Goal: Information Seeking & Learning: Compare options

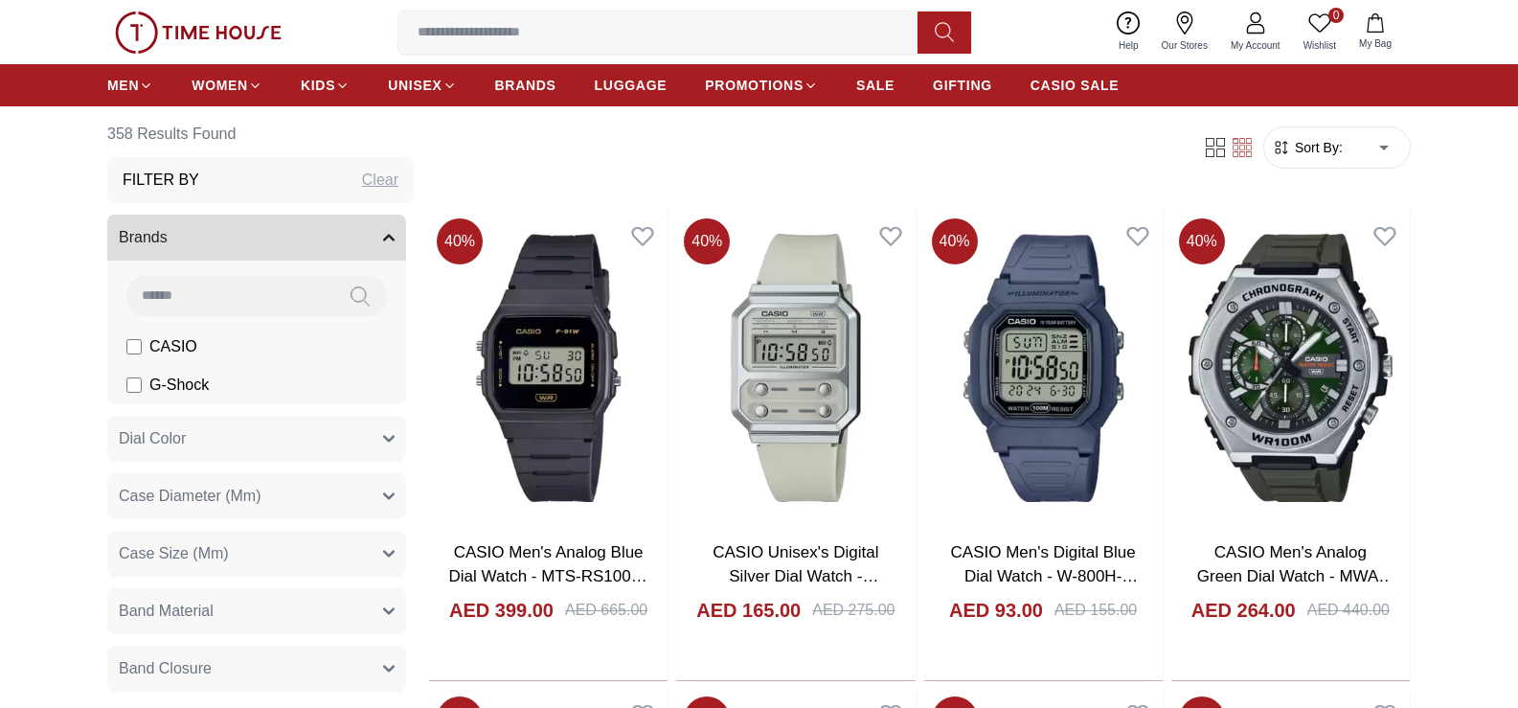
click at [1304, 148] on span "Sort By:" at bounding box center [1317, 147] width 52 height 19
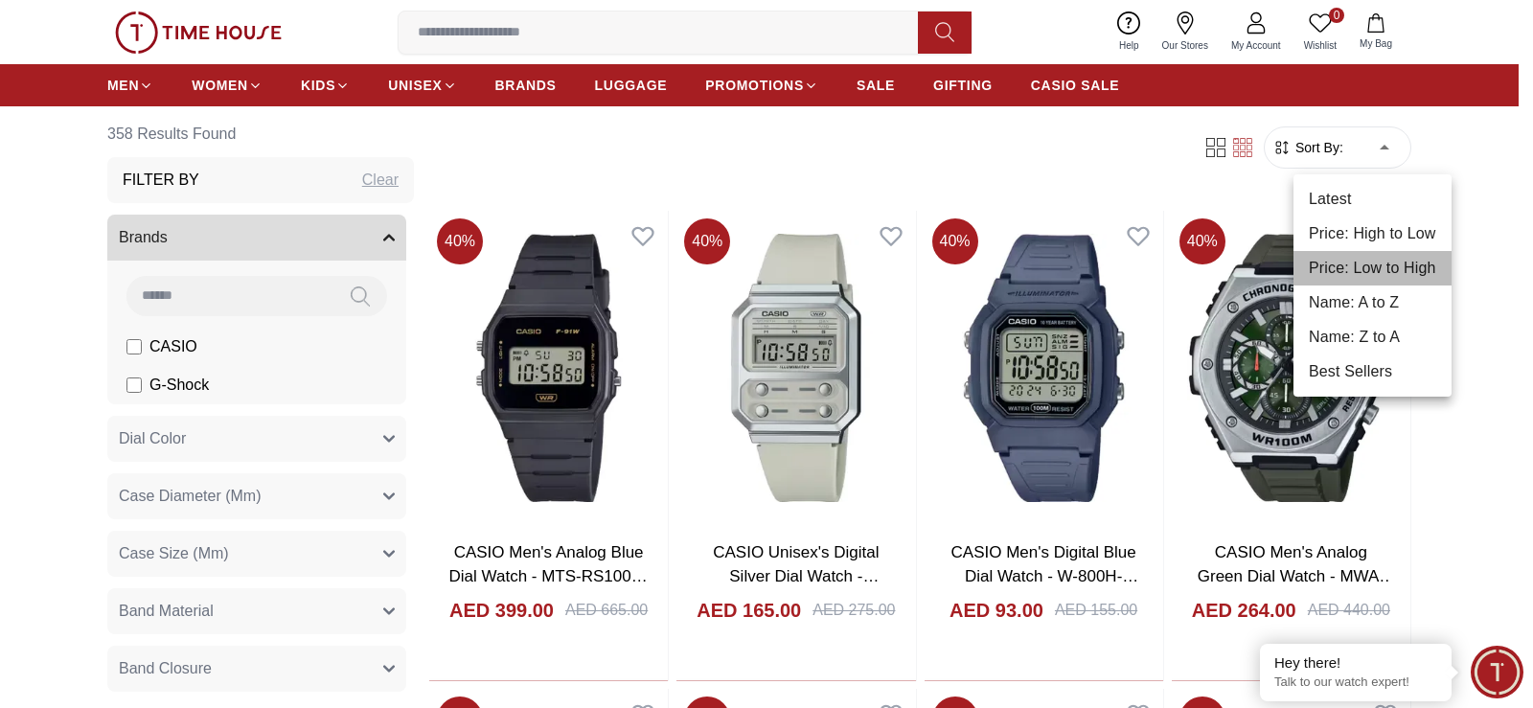
click at [1343, 271] on li "Price: Low to High" at bounding box center [1372, 268] width 158 height 34
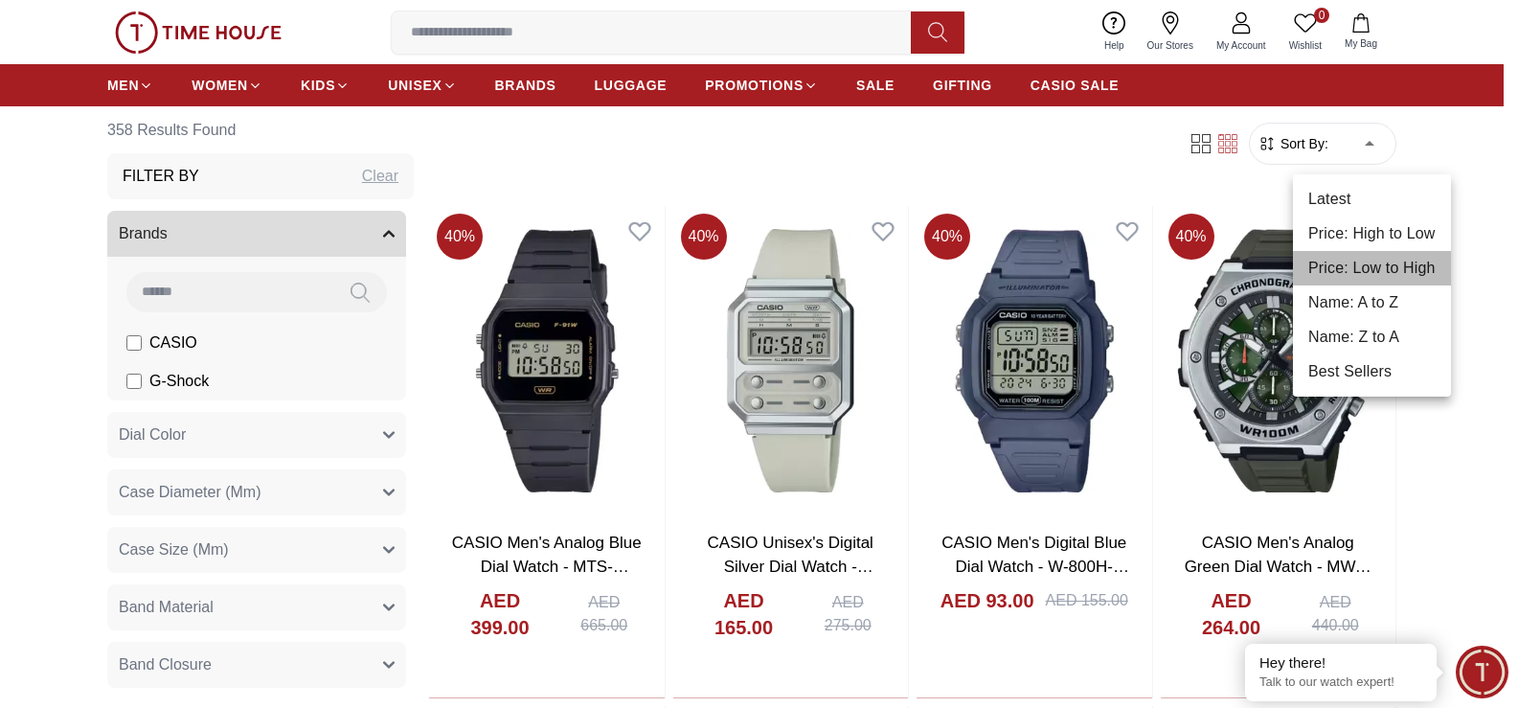
type input "*"
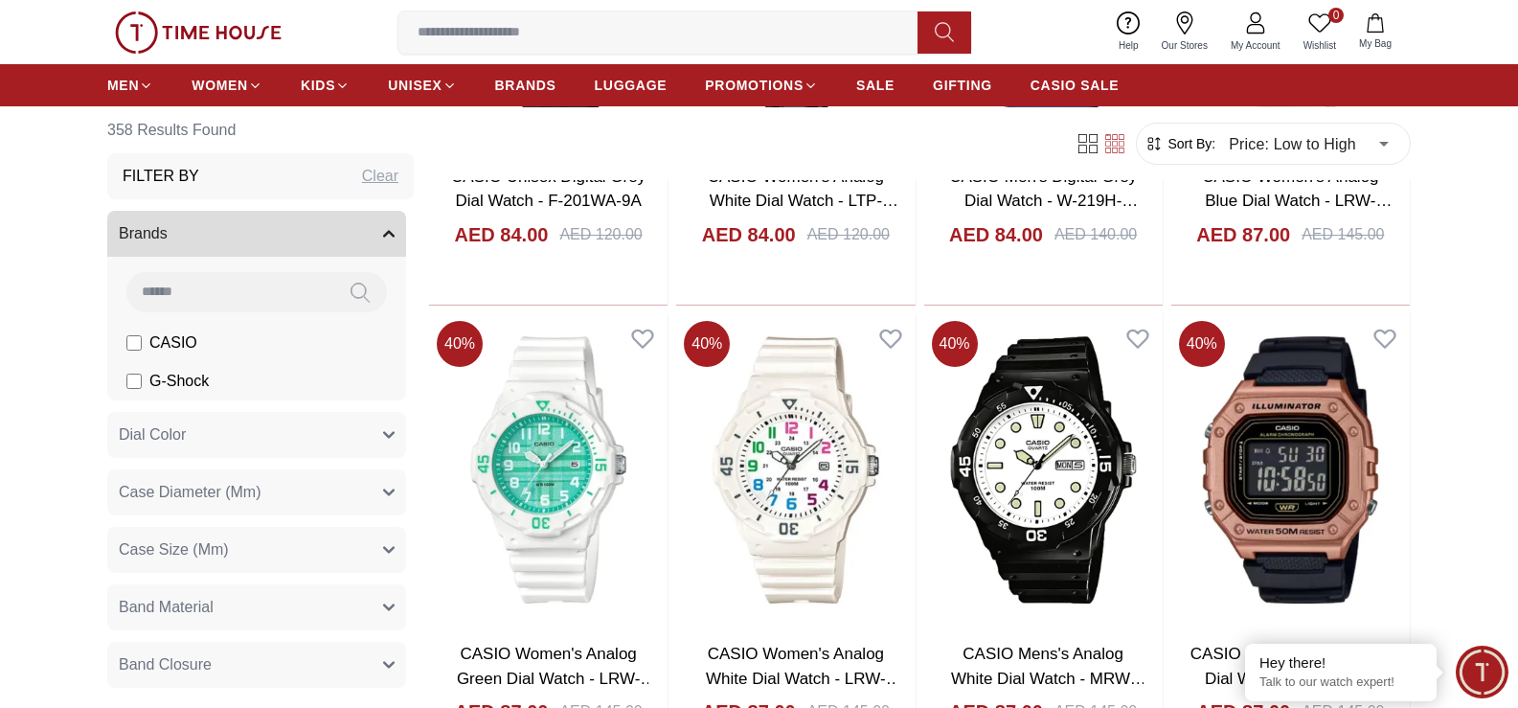
scroll to position [2012, 0]
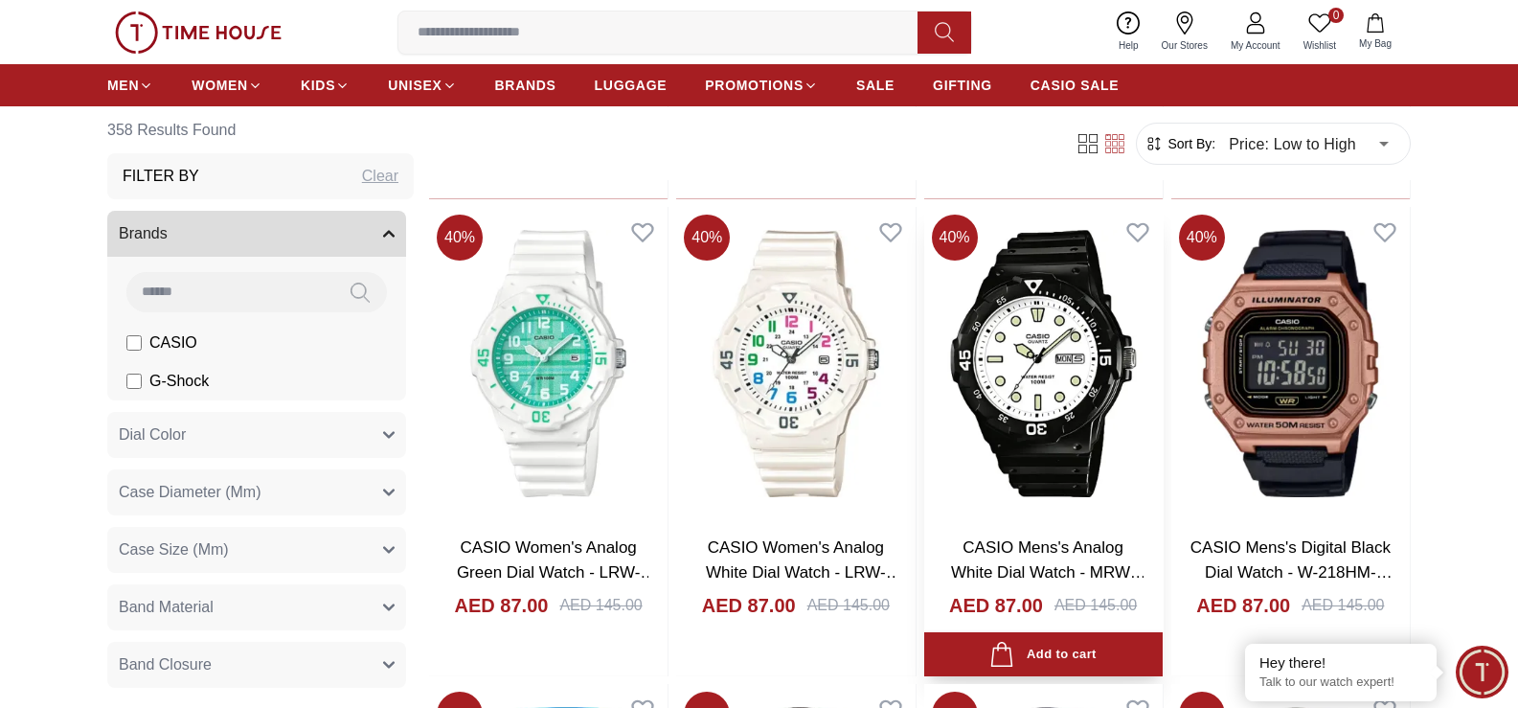
click at [1005, 421] on img at bounding box center [1043, 364] width 239 height 314
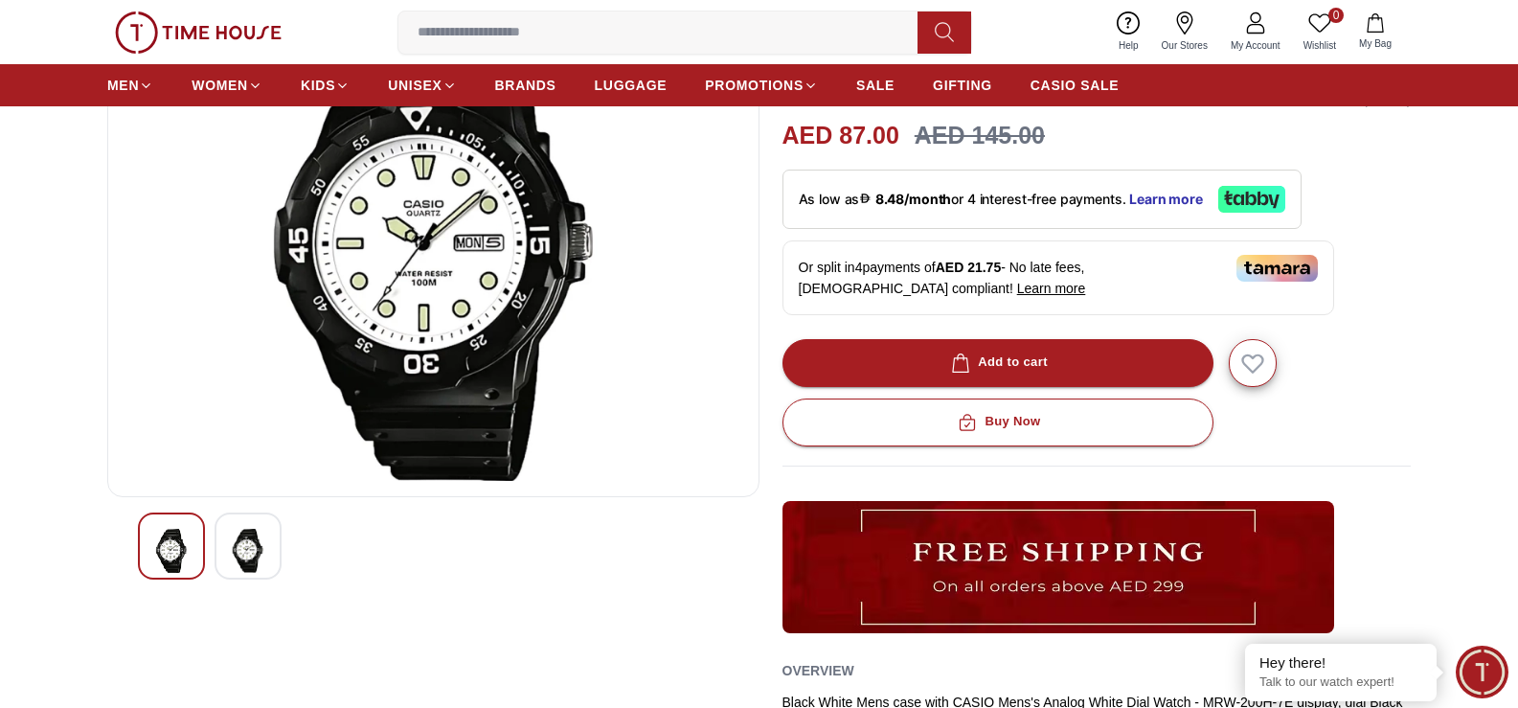
scroll to position [192, 0]
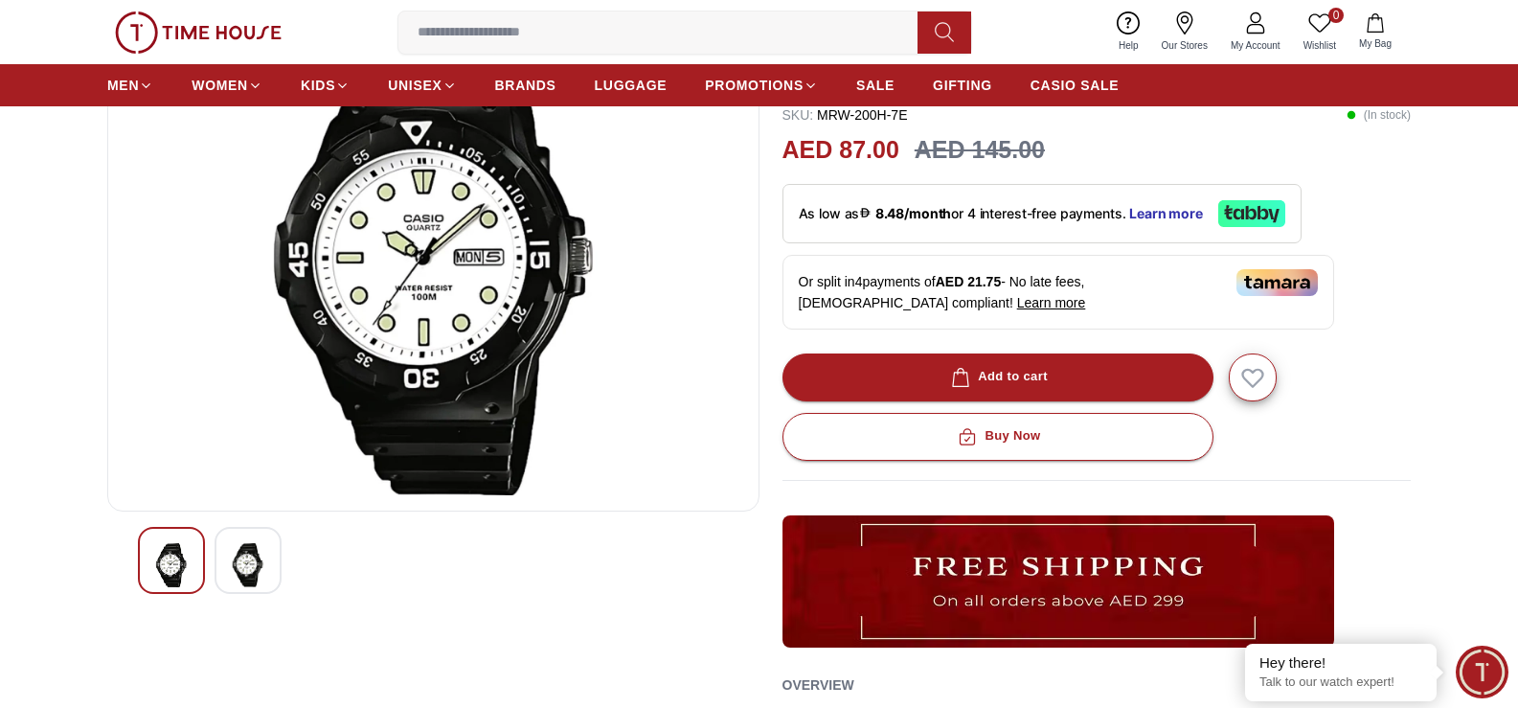
click at [244, 570] on img at bounding box center [248, 565] width 34 height 44
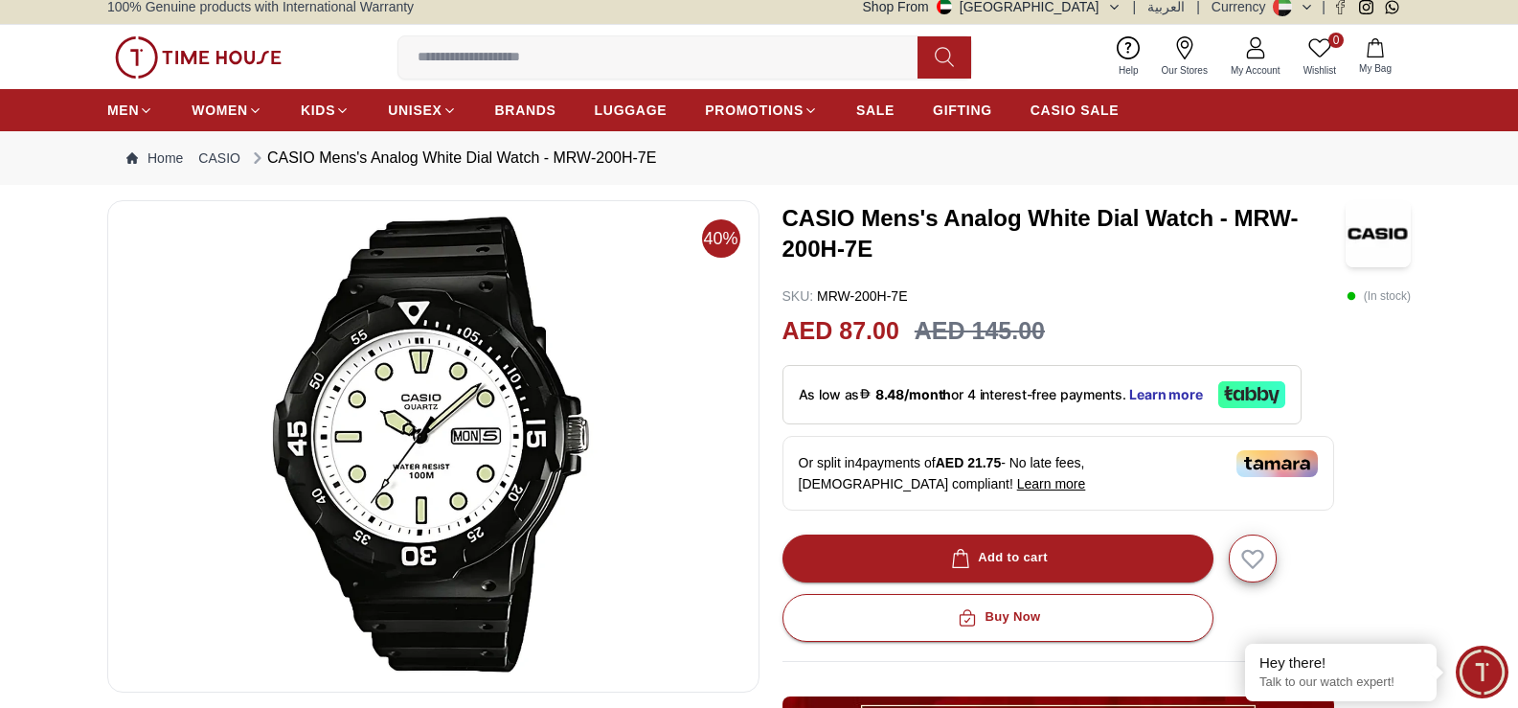
scroll to position [0, 0]
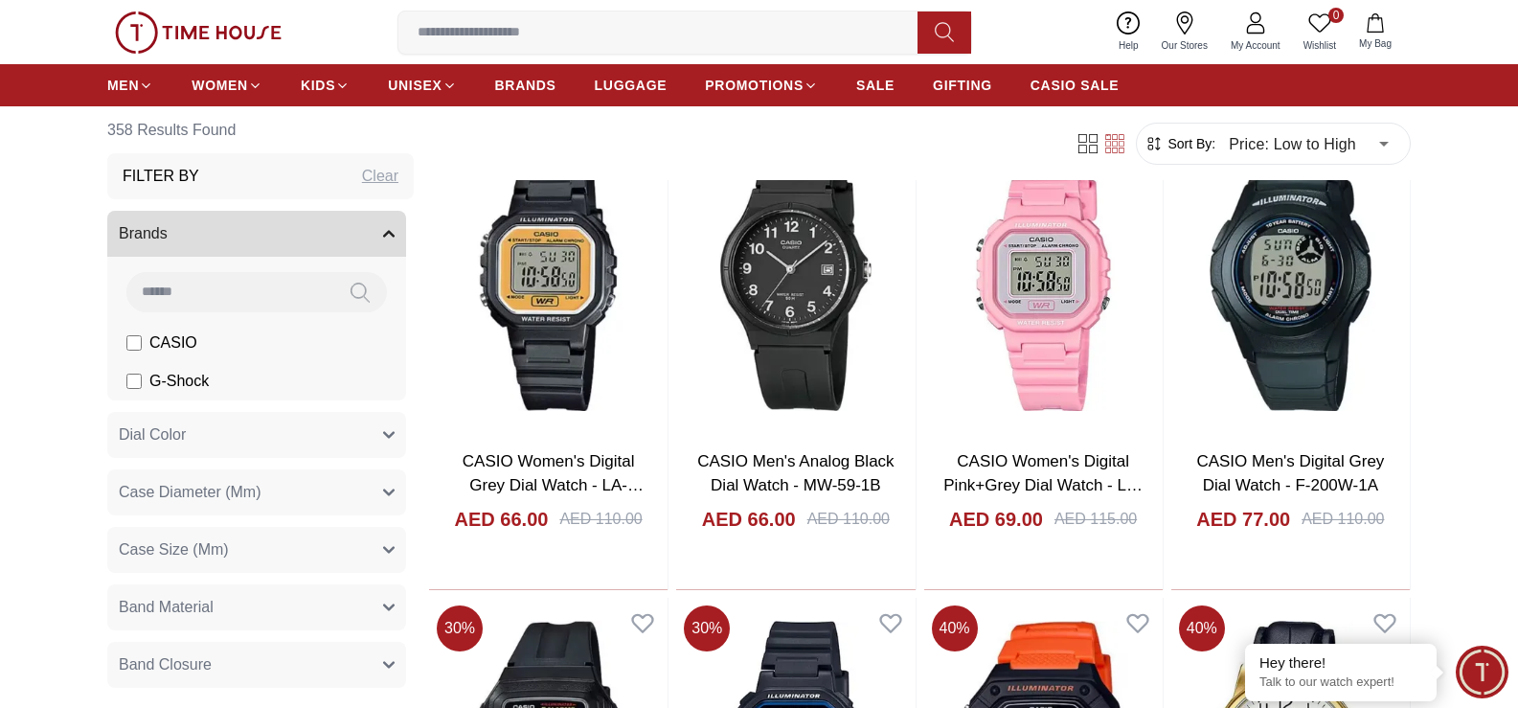
scroll to position [671, 0]
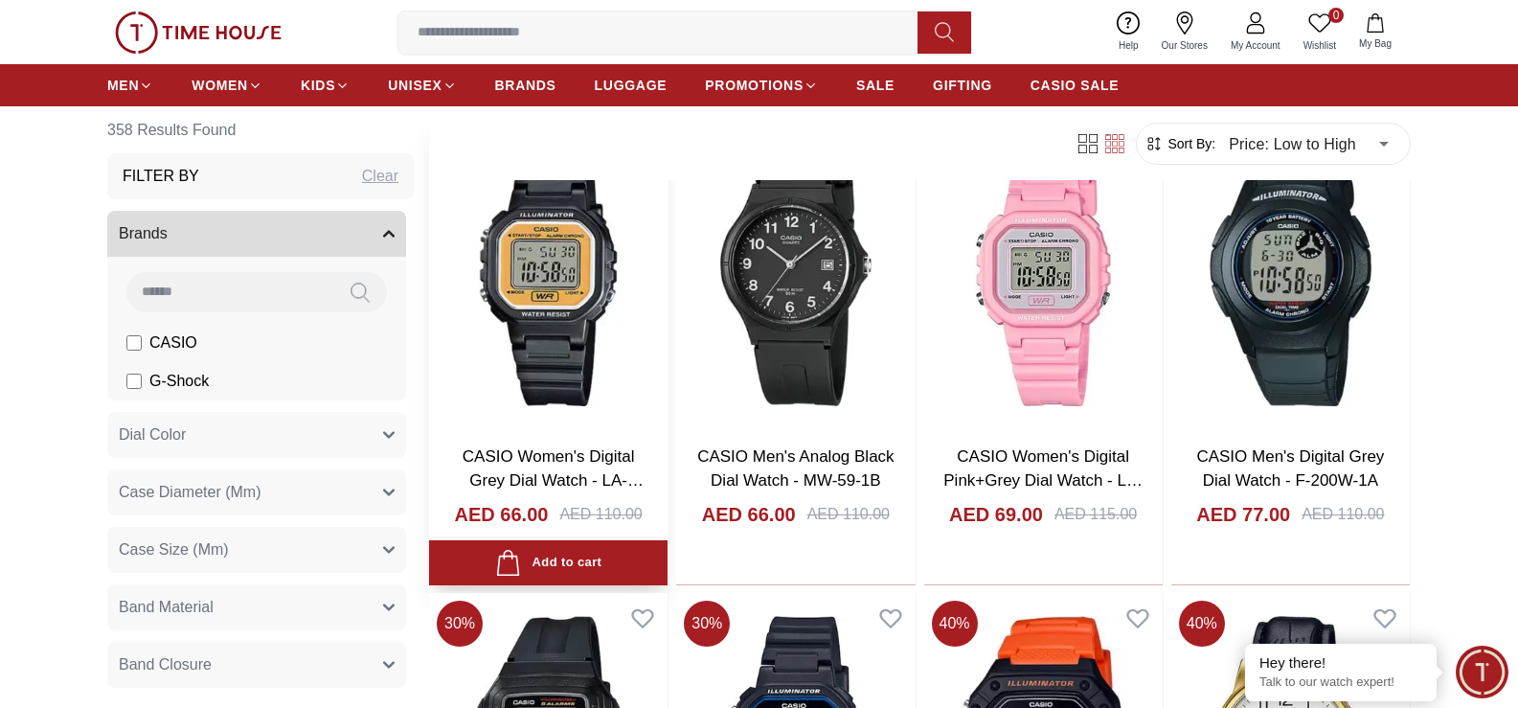
click at [586, 331] on img at bounding box center [548, 272] width 239 height 314
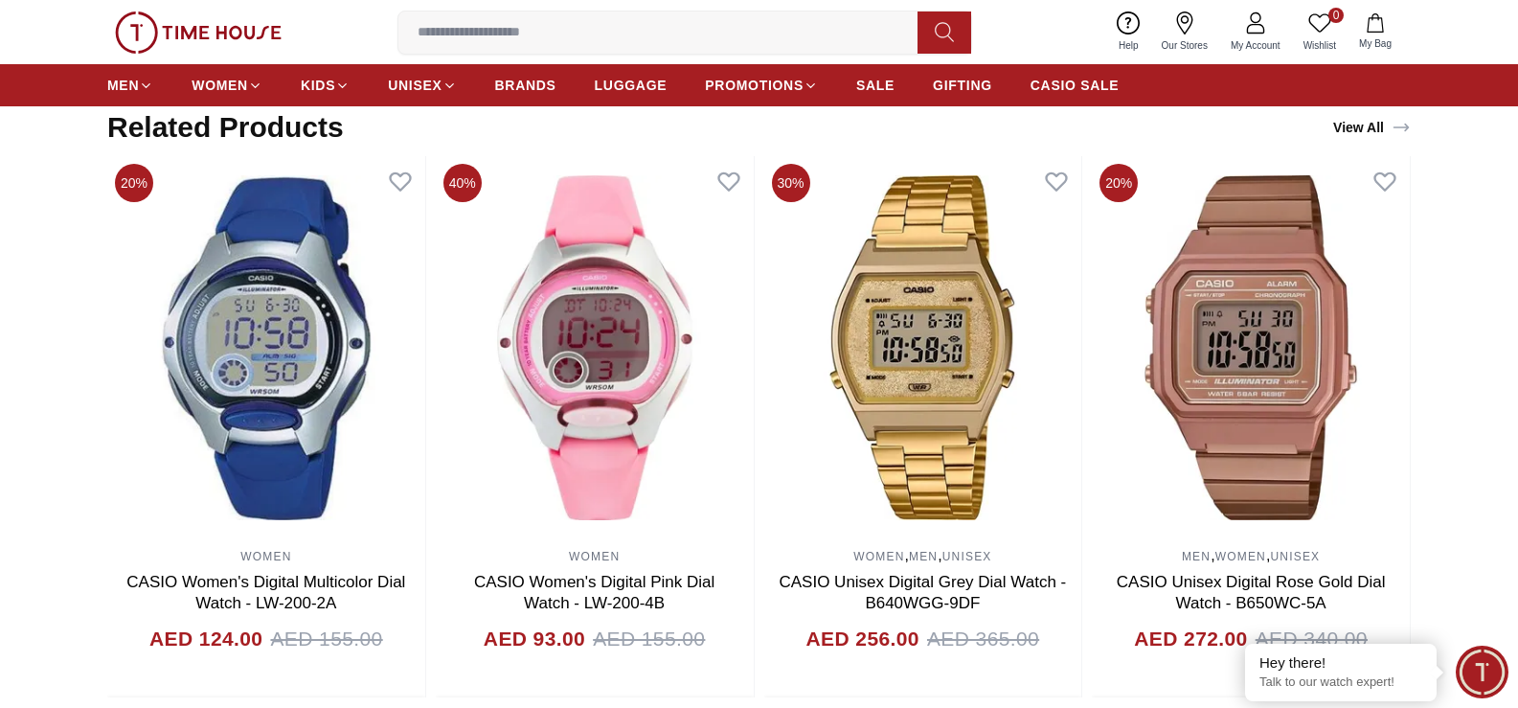
scroll to position [1150, 0]
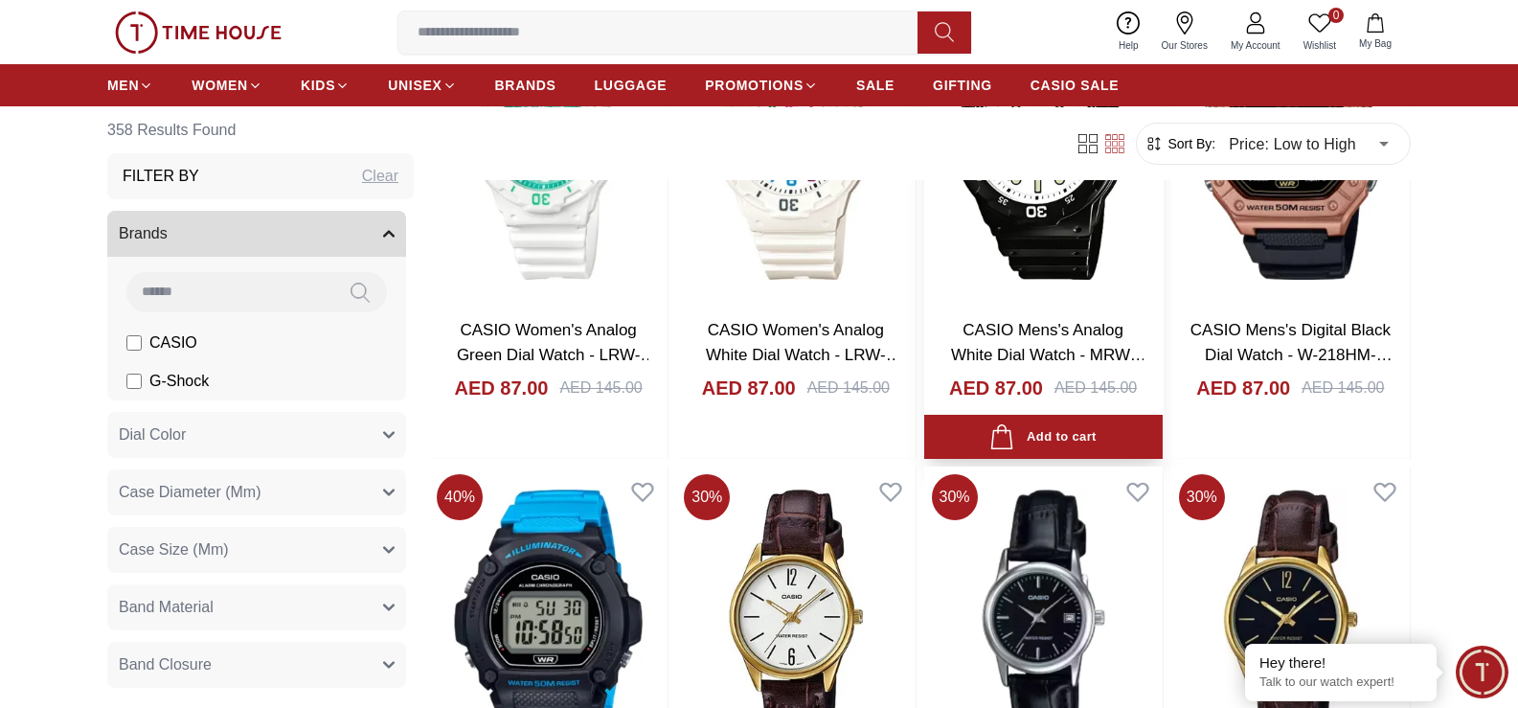
scroll to position [2491, 0]
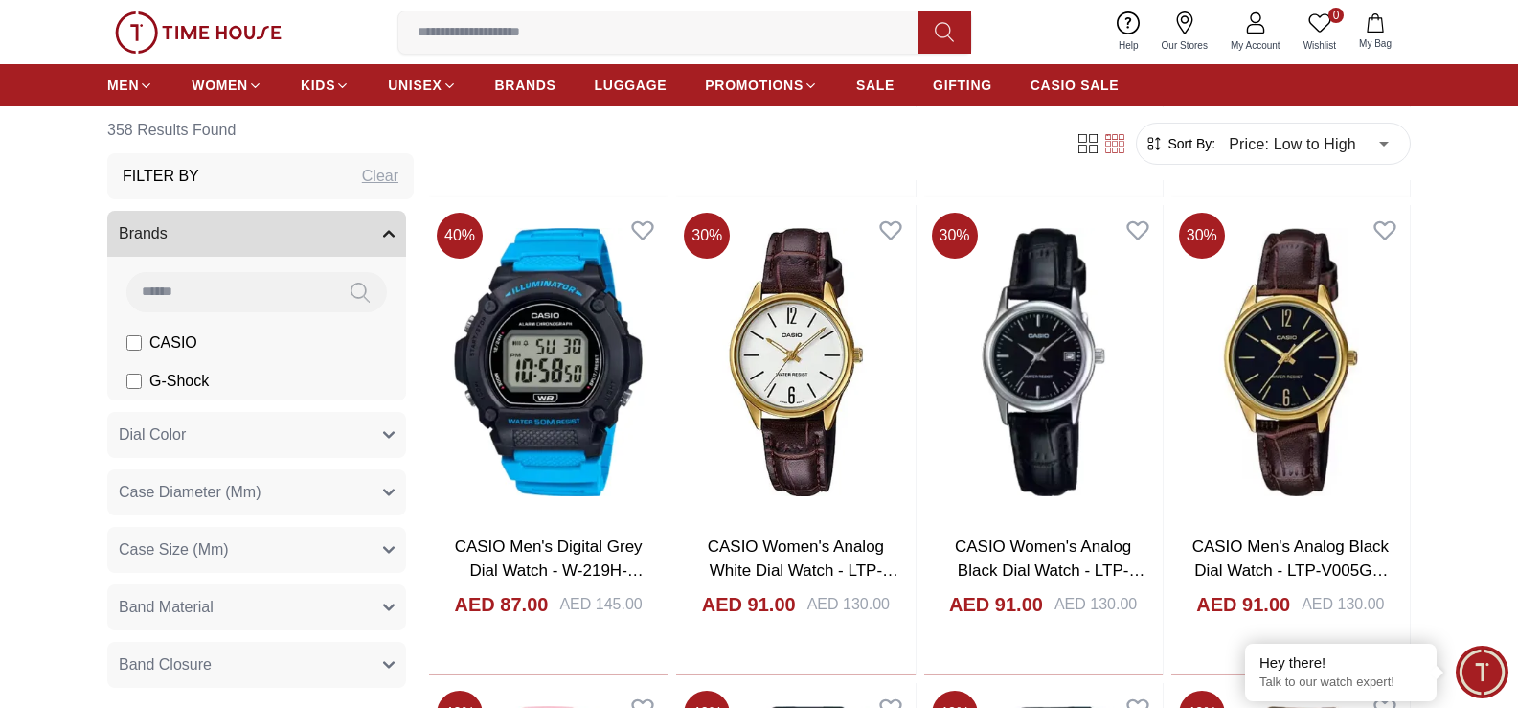
click at [202, 378] on span "G-Shock" at bounding box center [178, 381] width 59 height 23
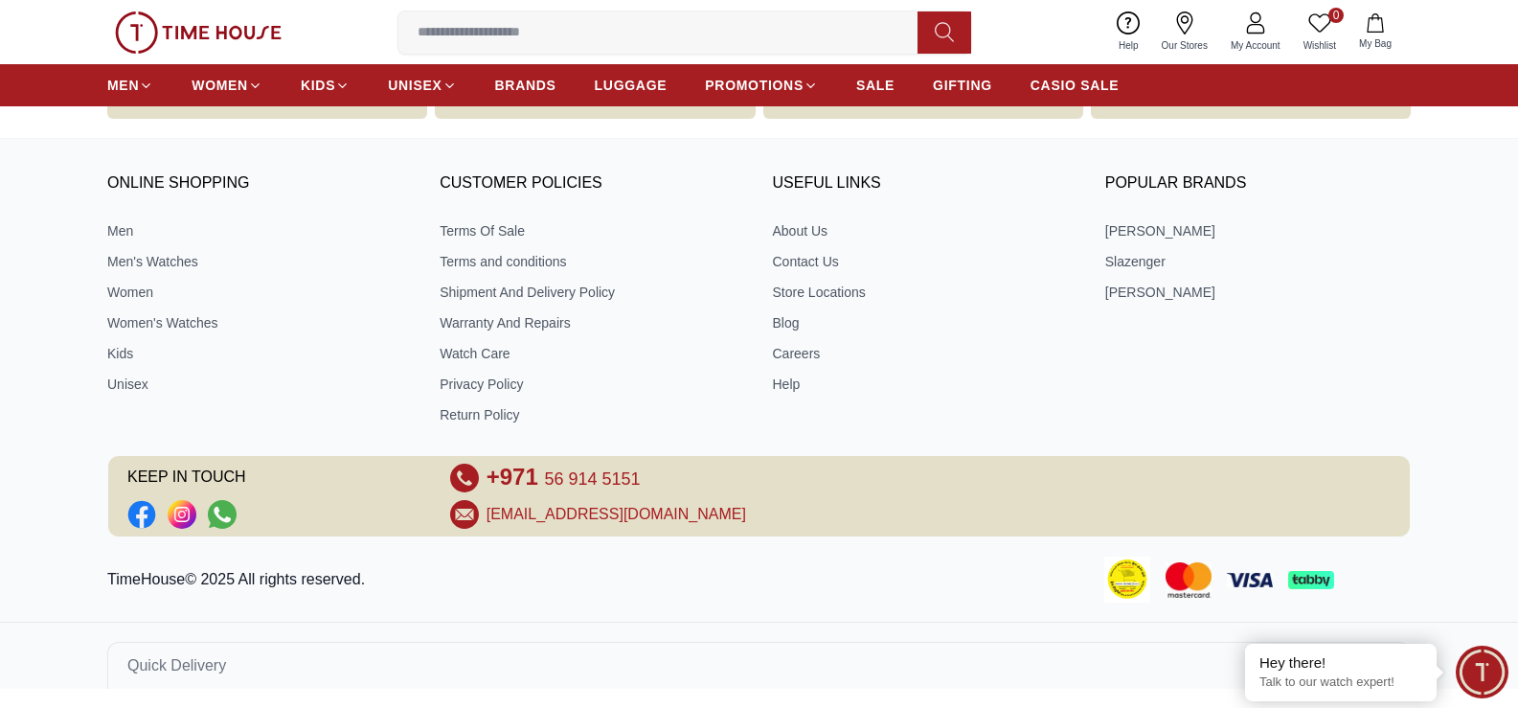
scroll to position [1296, 0]
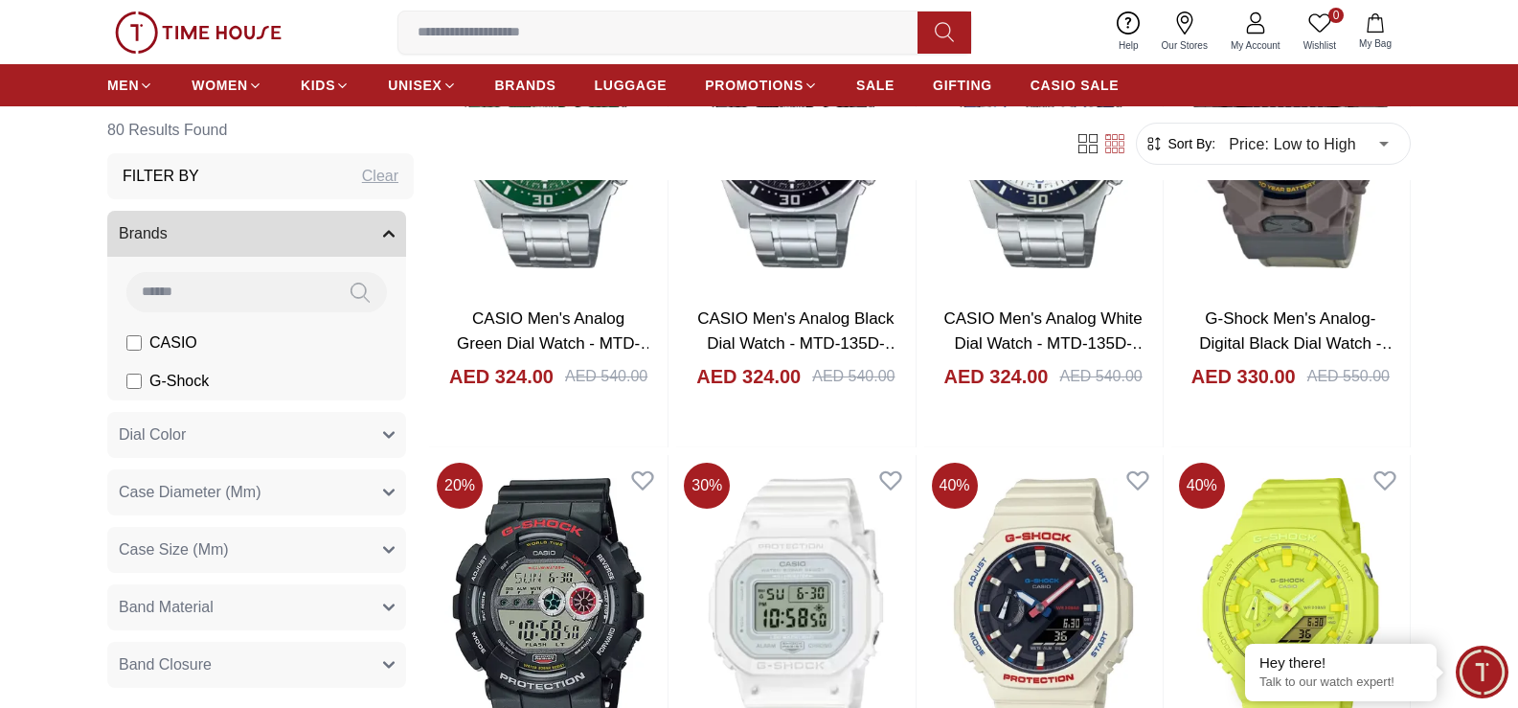
scroll to position [2299, 0]
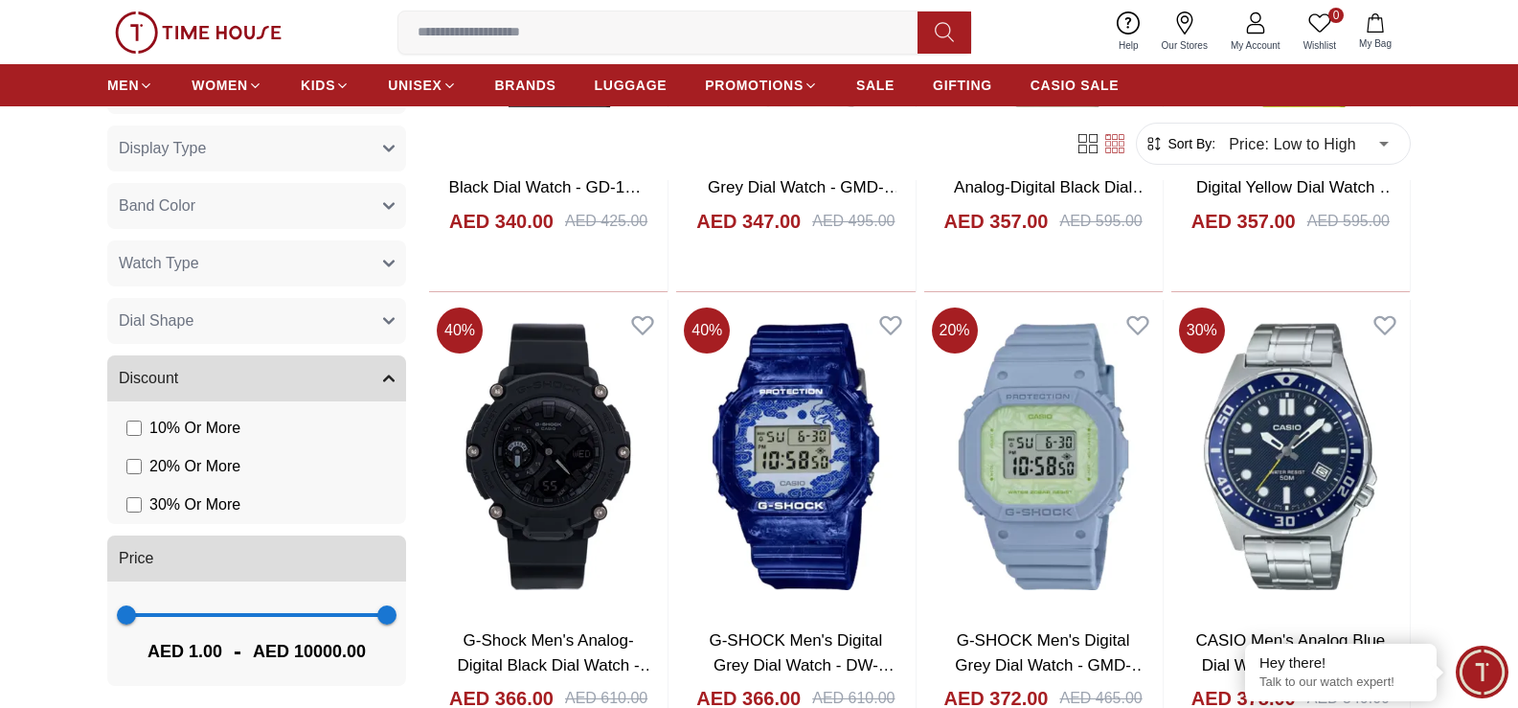
scroll to position [575, 0]
click at [225, 507] on span "30 % Or More" at bounding box center [194, 503] width 91 height 23
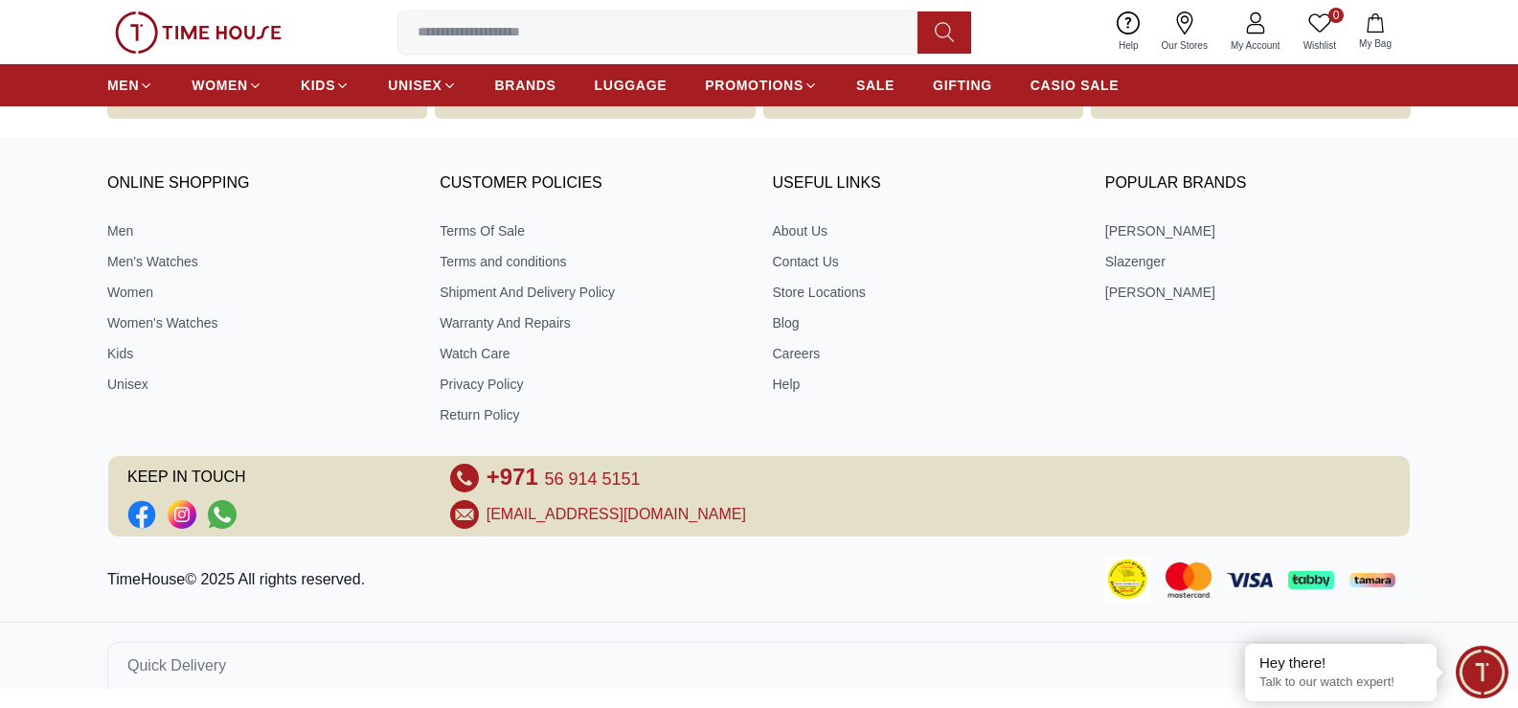
scroll to position [1296, 0]
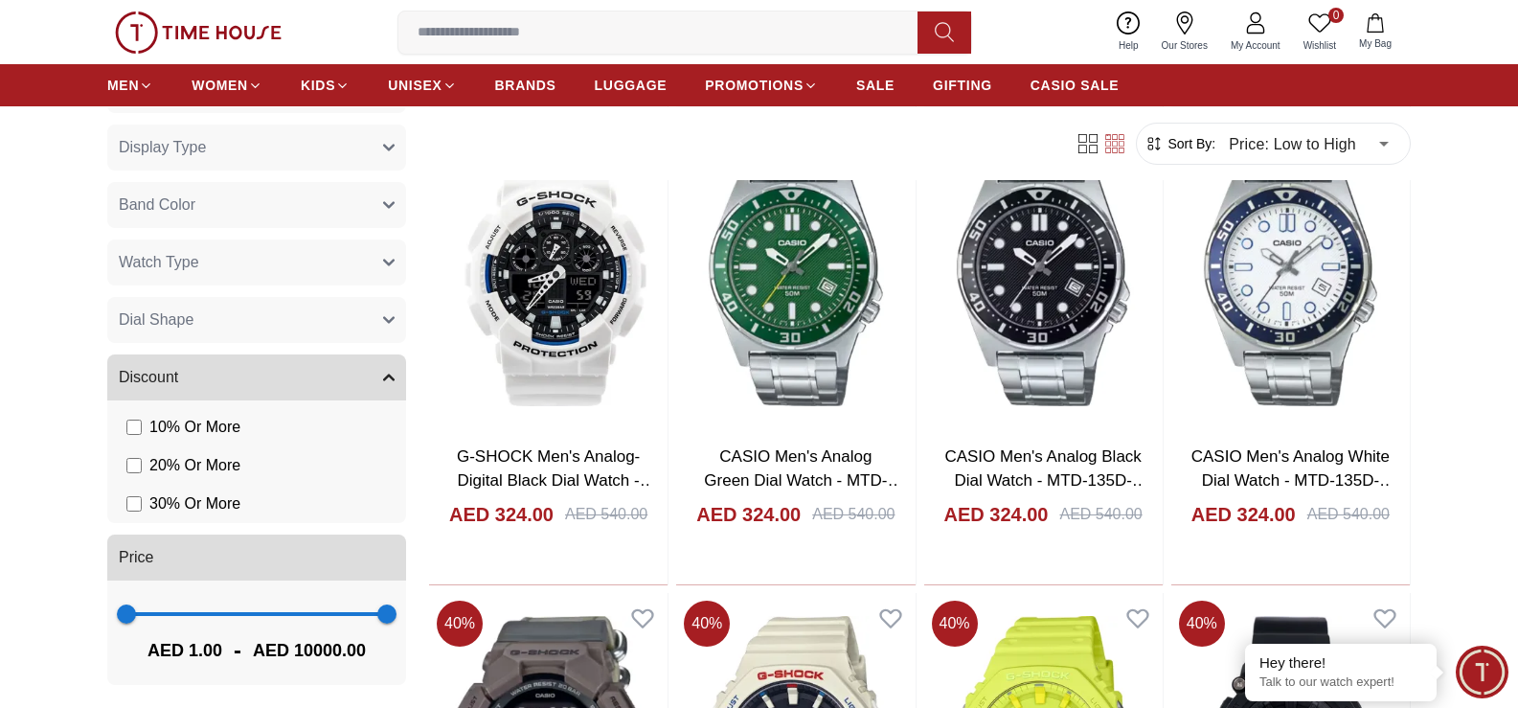
scroll to position [1820, 0]
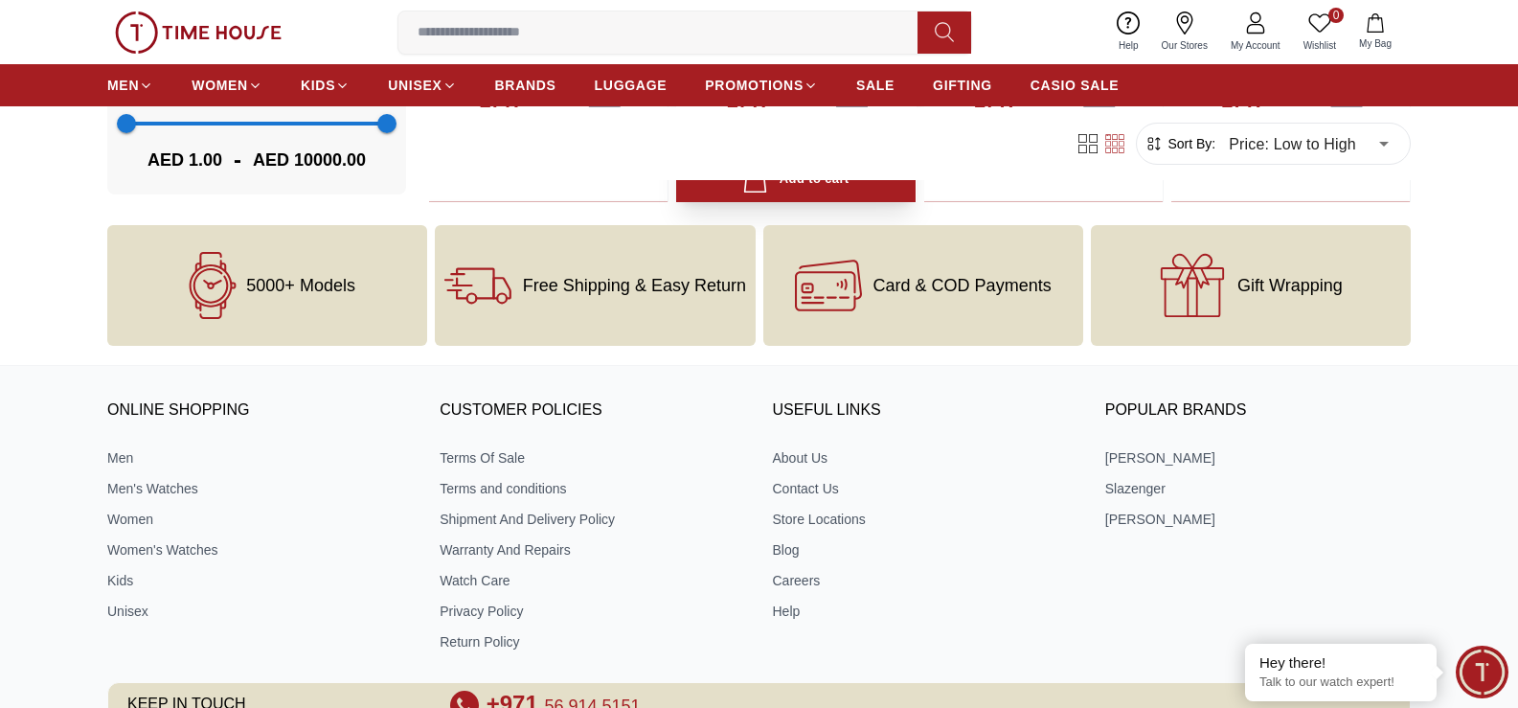
scroll to position [4200, 0]
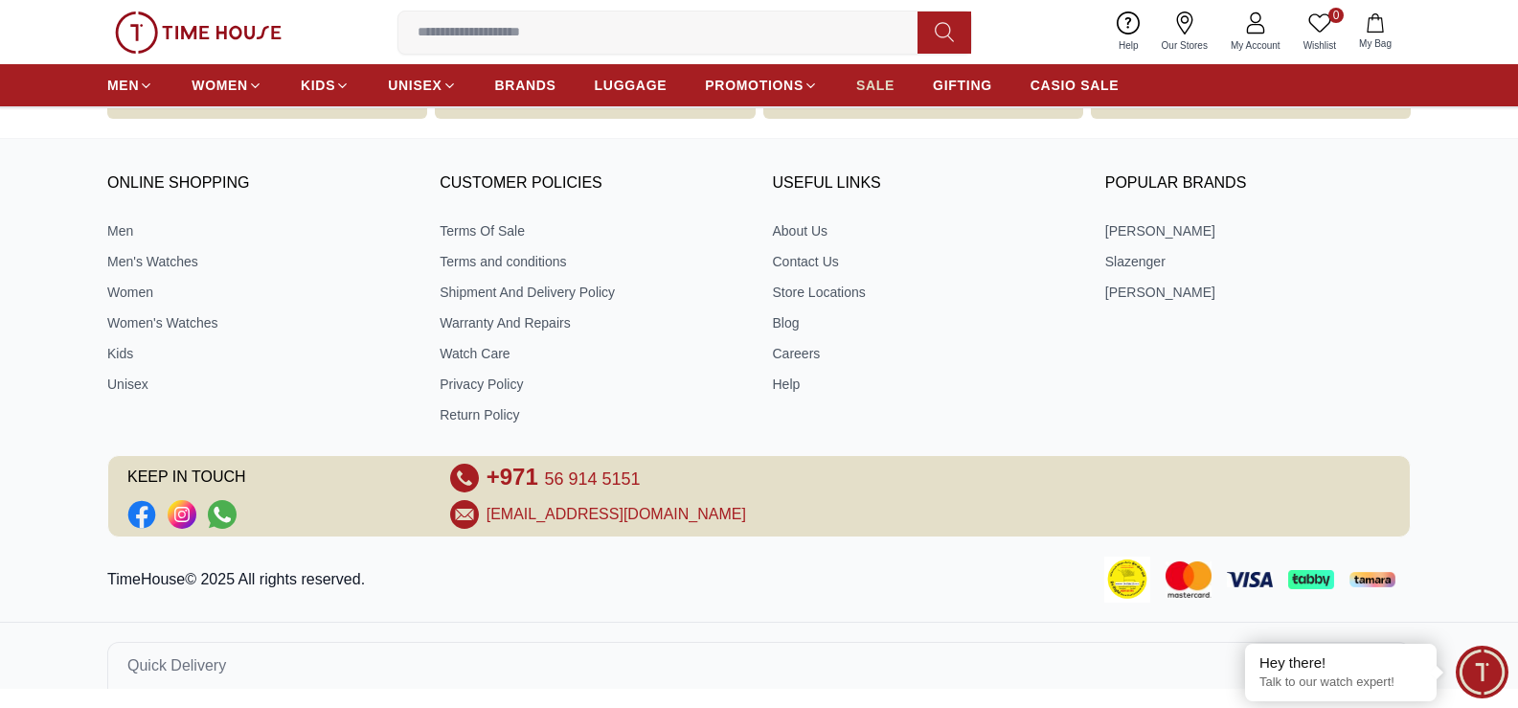
click at [883, 84] on span "SALE" at bounding box center [875, 85] width 38 height 19
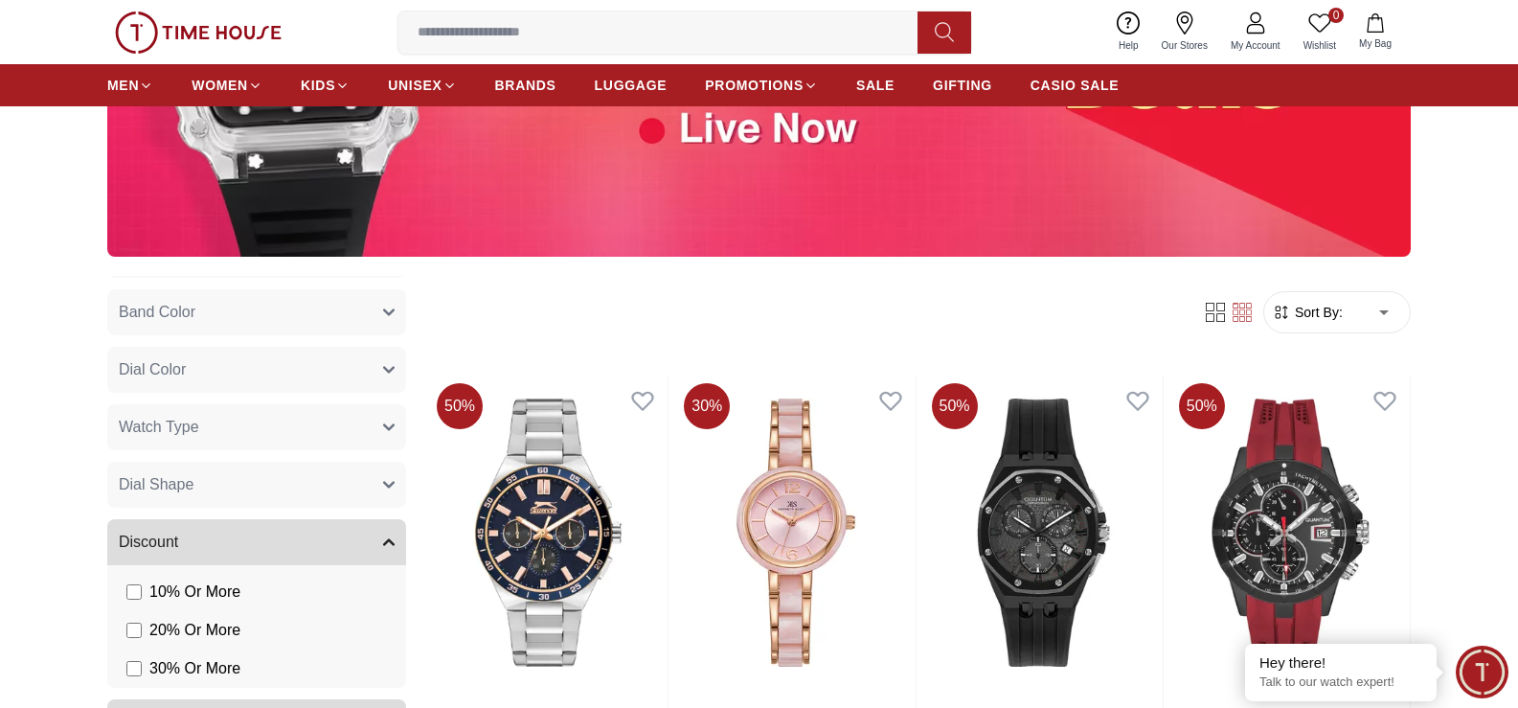
scroll to position [383, 0]
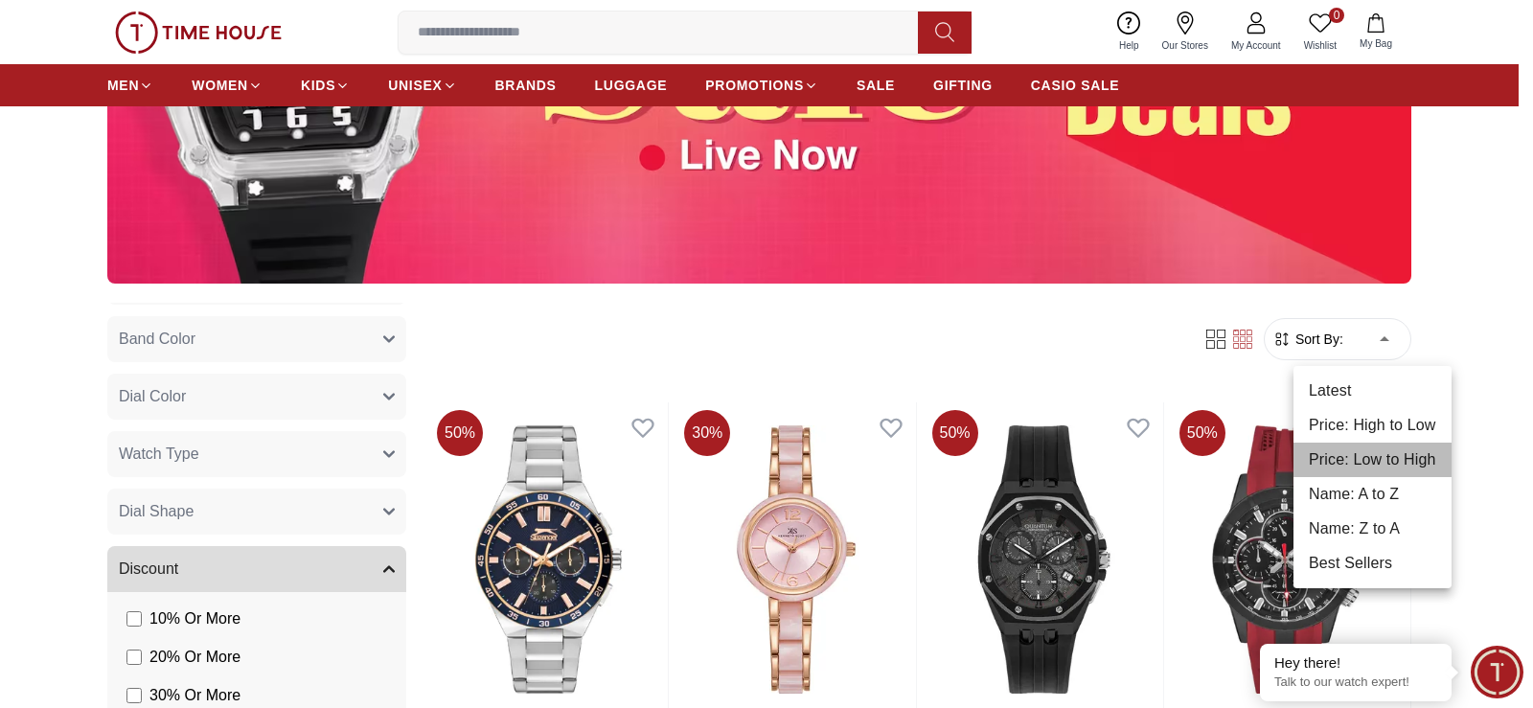
click at [1364, 464] on li "Price: Low to High" at bounding box center [1372, 460] width 158 height 34
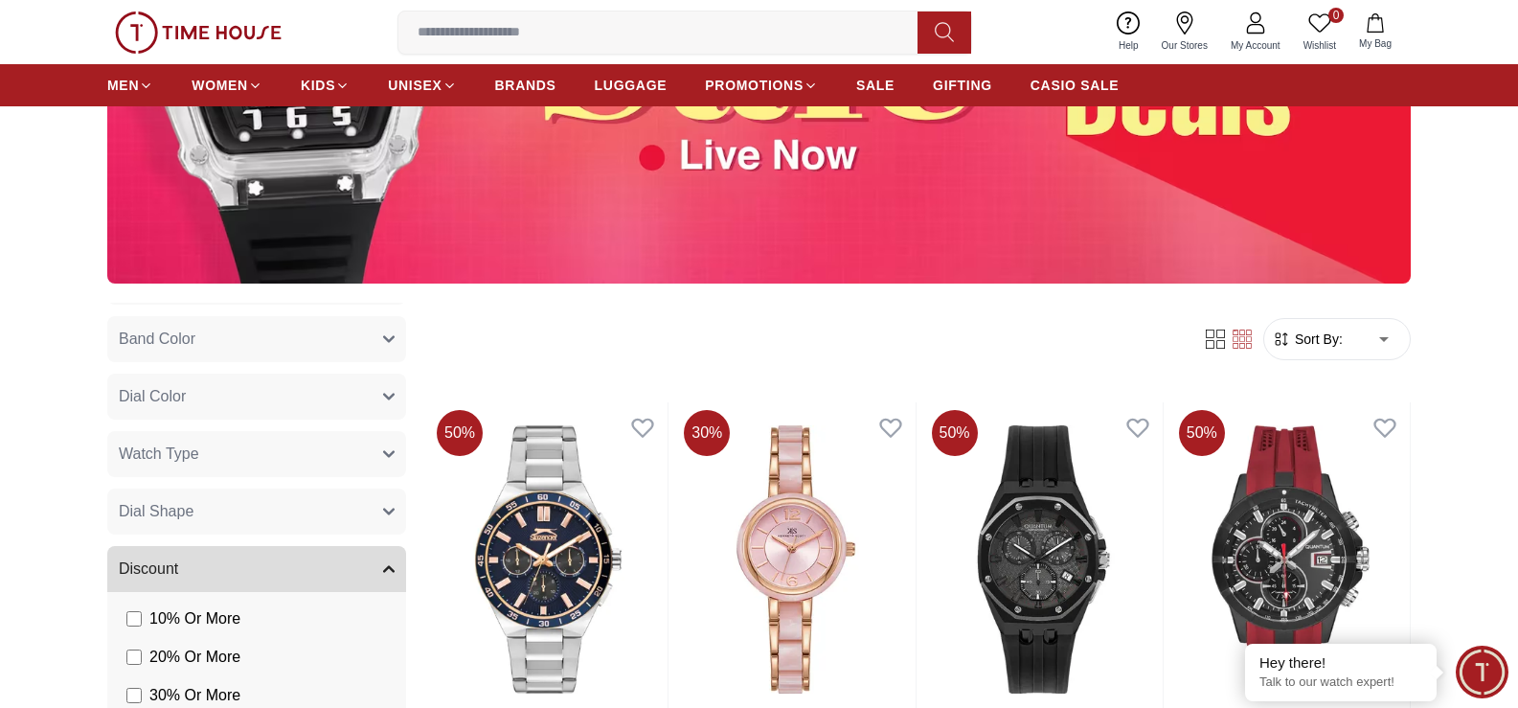
type input "*"
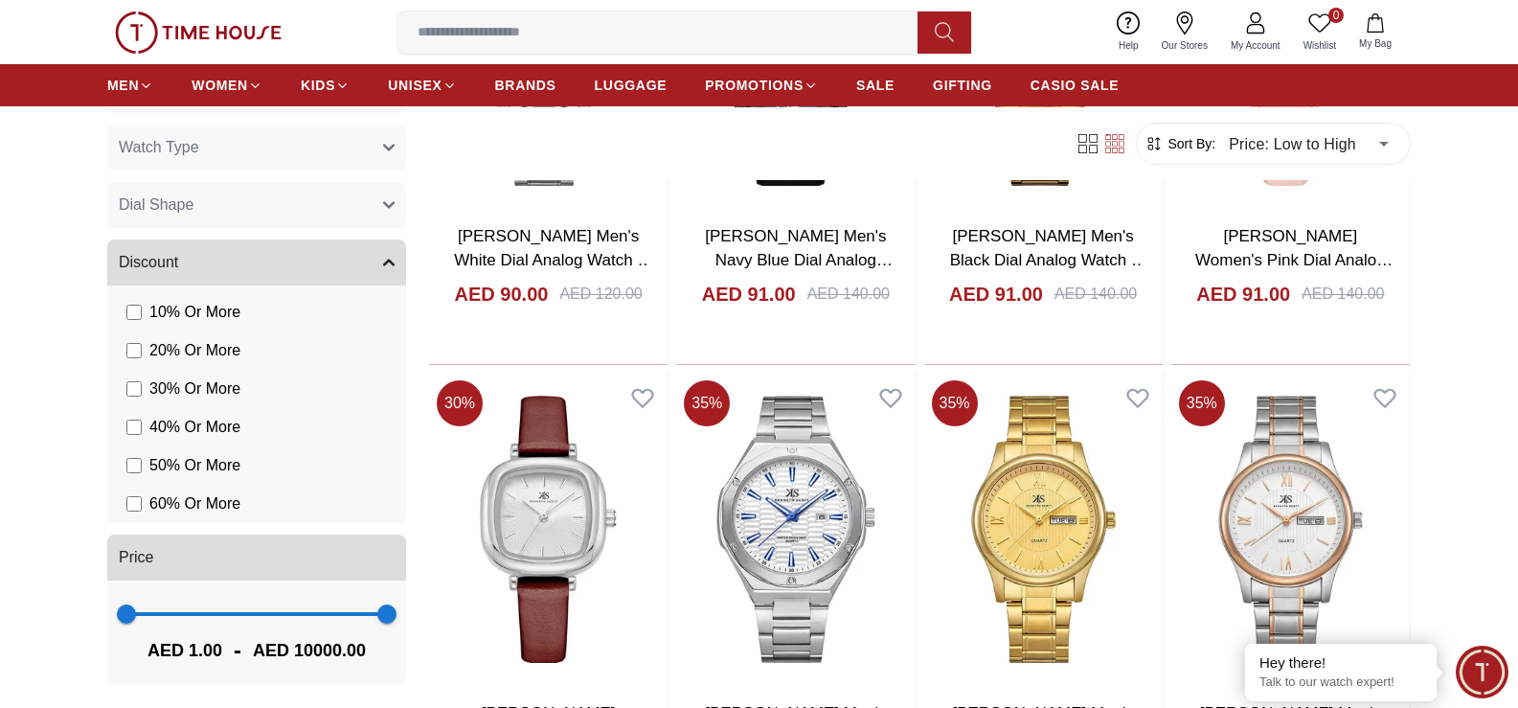
scroll to position [7280, 0]
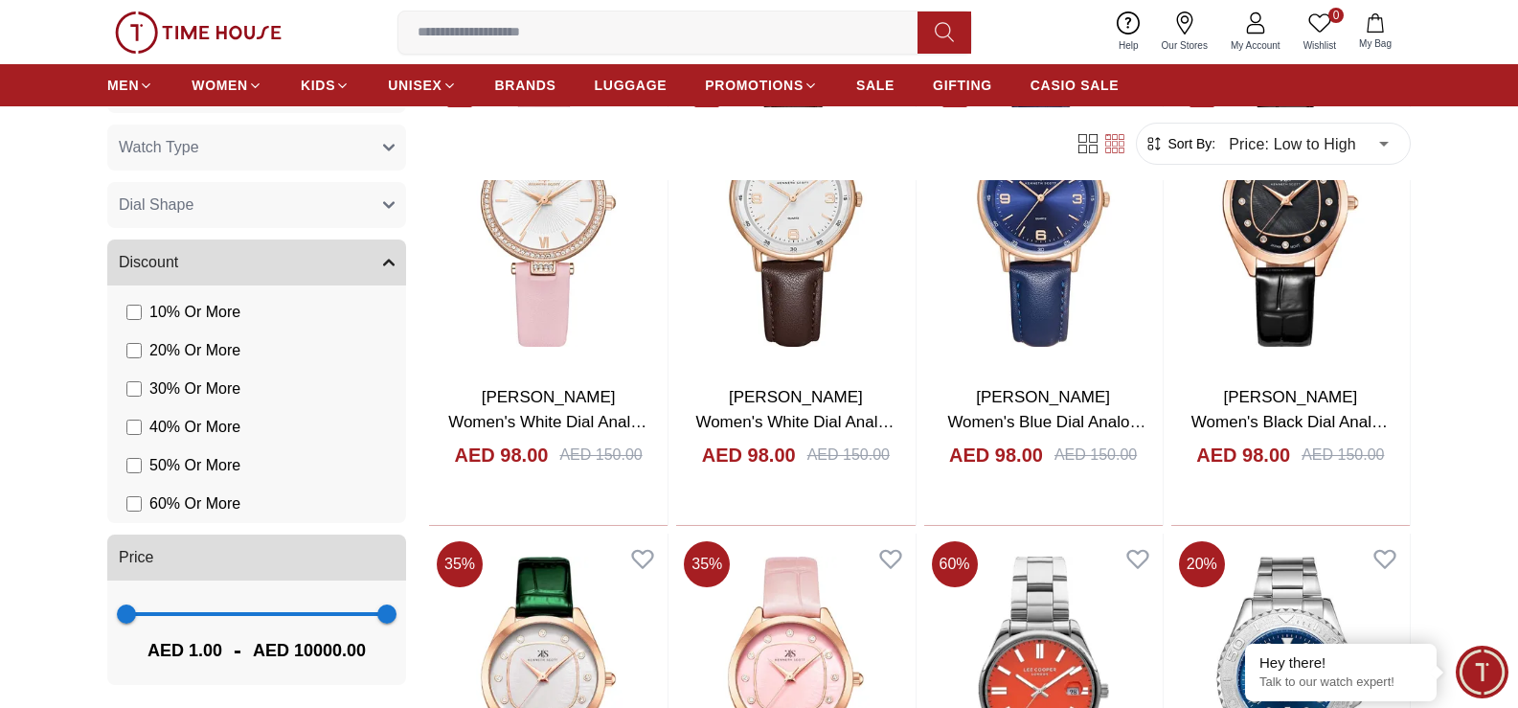
scroll to position [9484, 0]
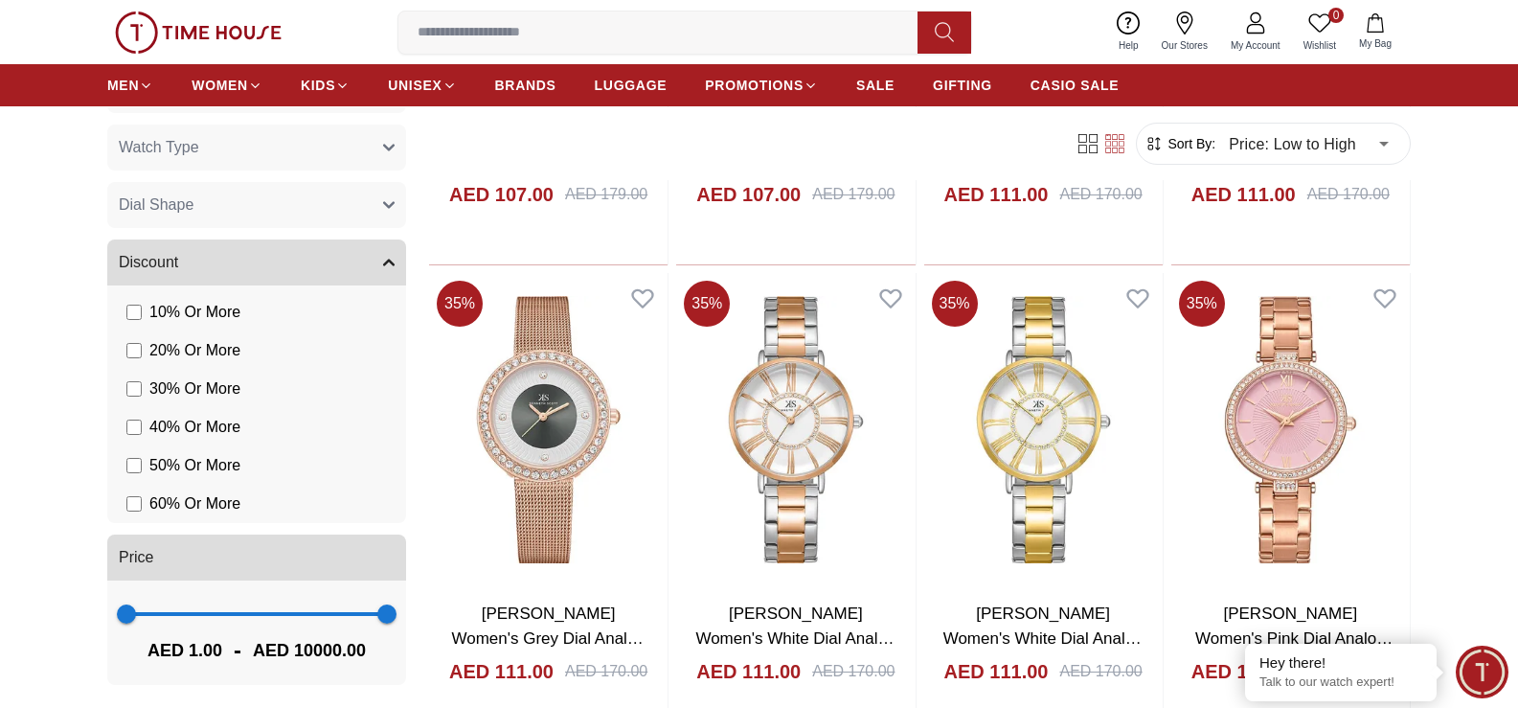
scroll to position [11980, 0]
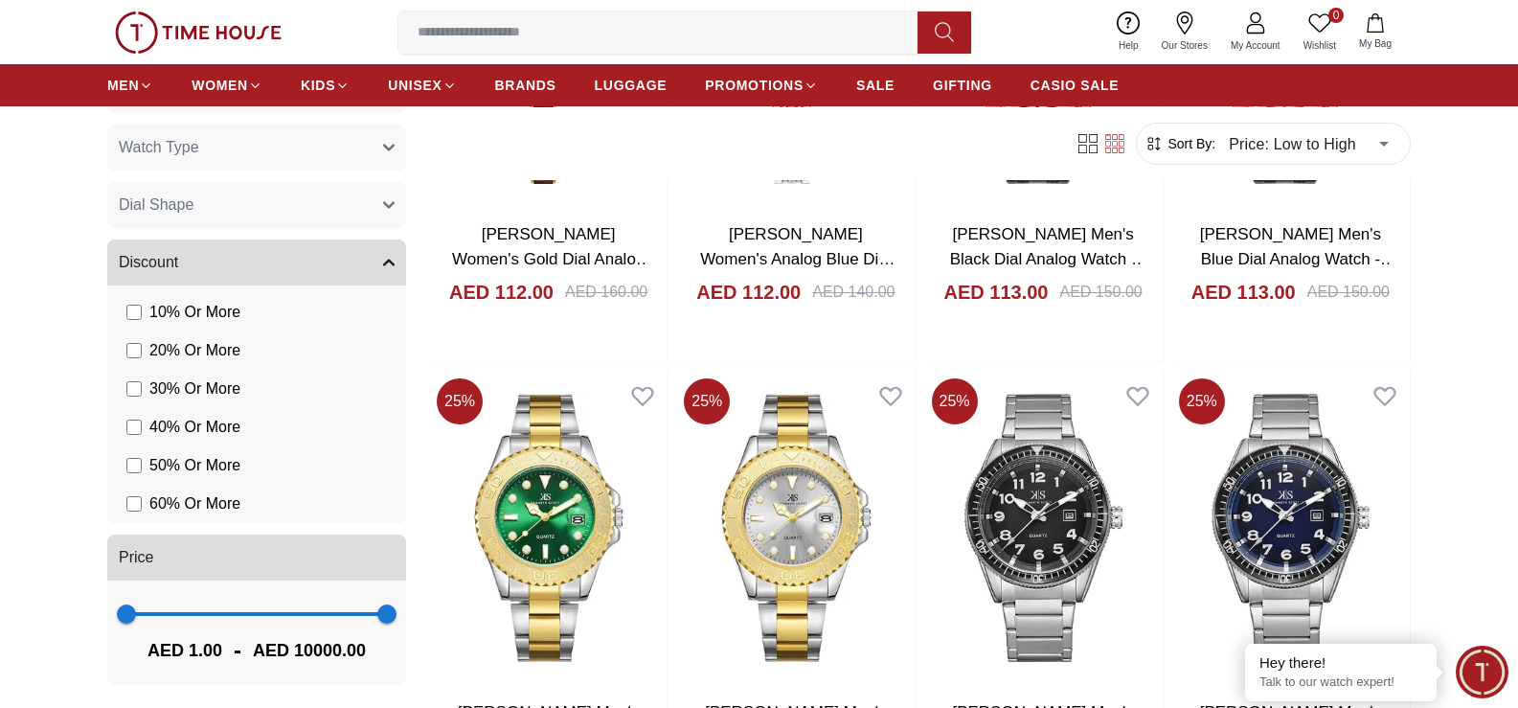
scroll to position [14486, 0]
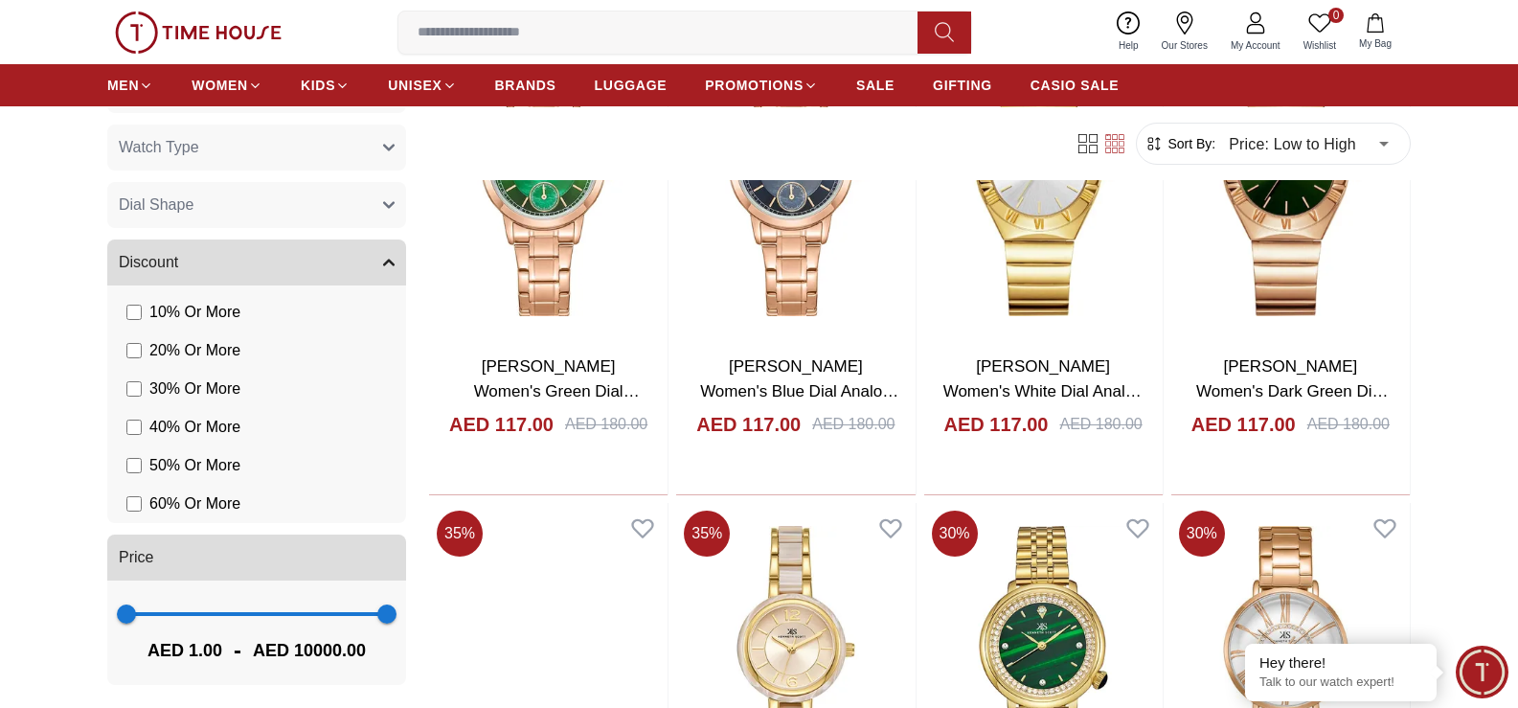
scroll to position [16764, 0]
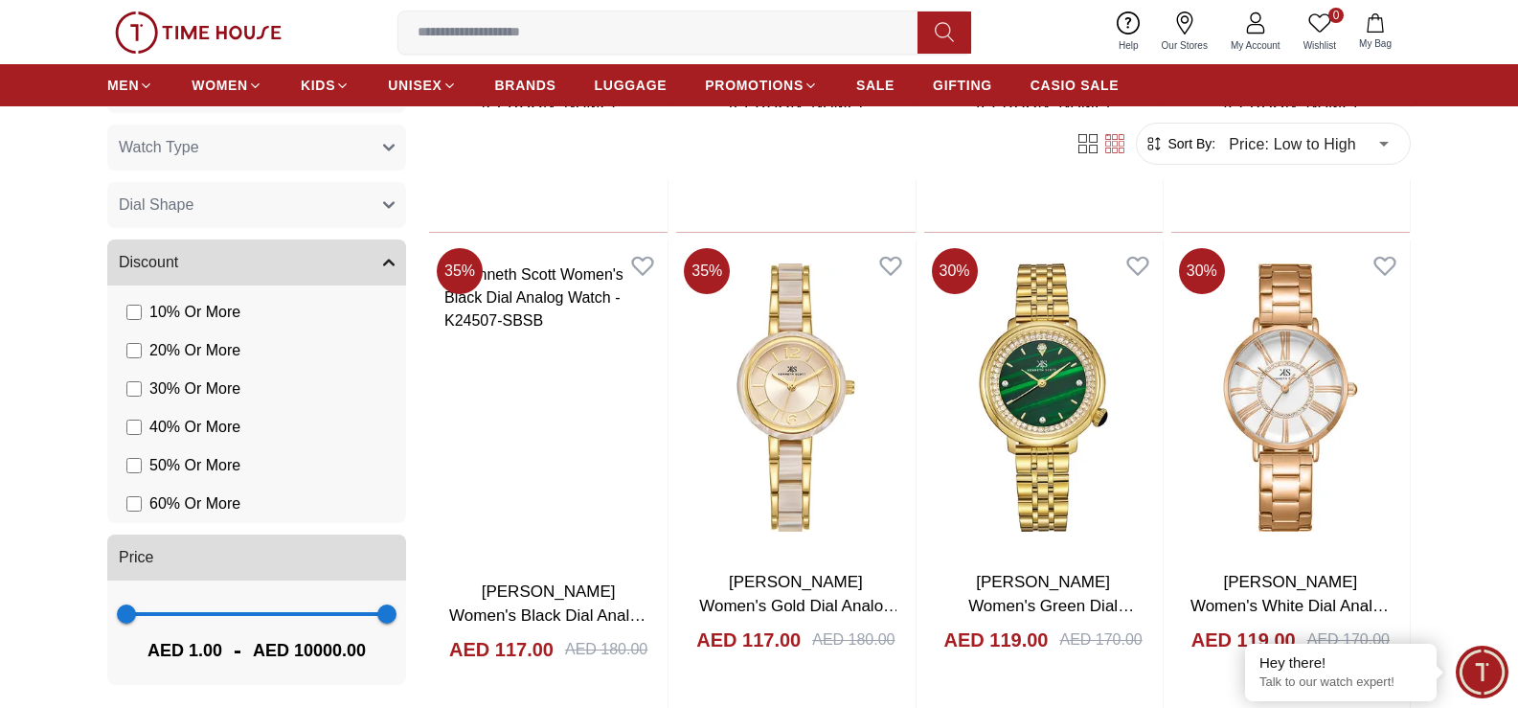
scroll to position [17051, 0]
